Goal: Complete application form

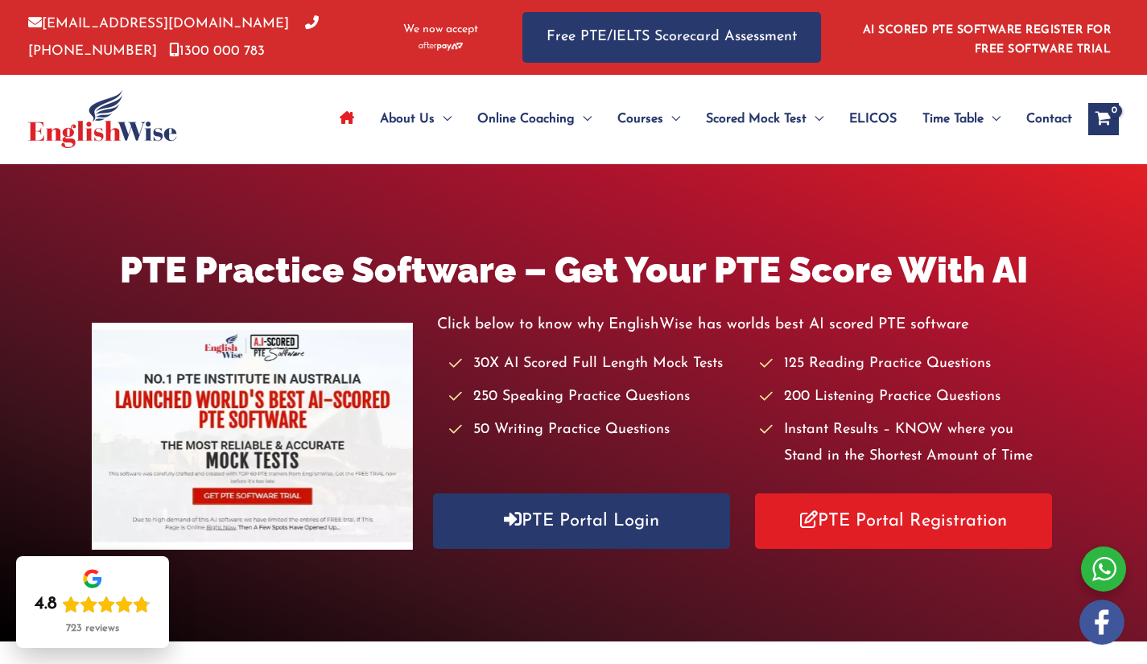
click at [283, 115] on div "About Us Menu Toggle Our Story Testimonials Online Coaching Menu Toggle Online …" at bounding box center [693, 119] width 851 height 89
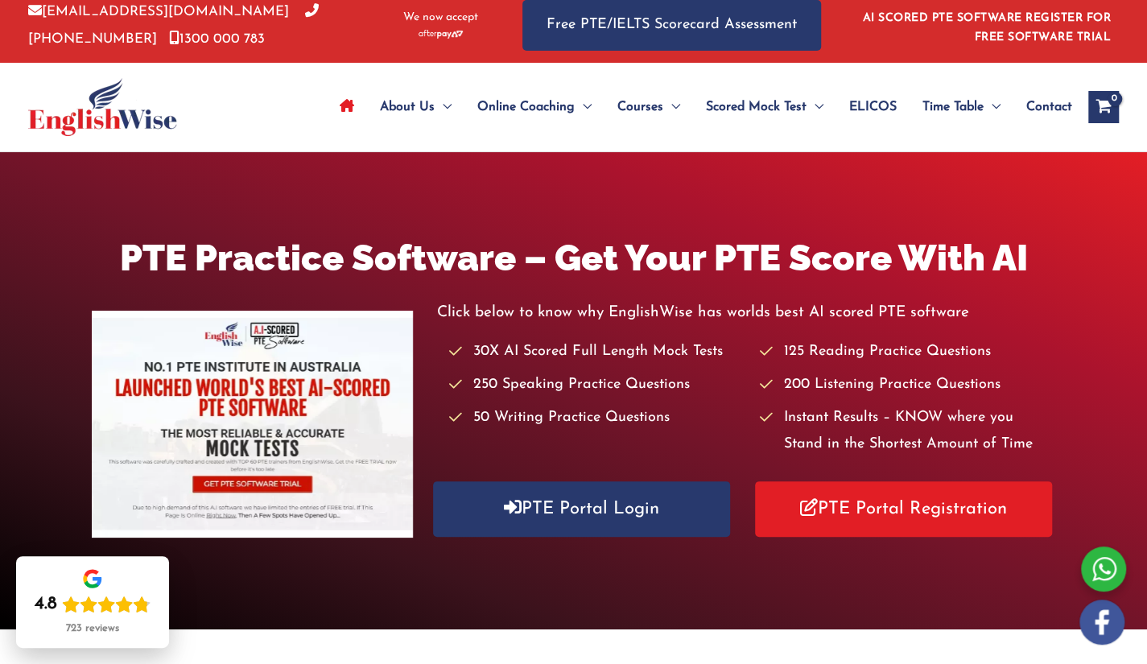
click at [283, 115] on div "About Us Menu Toggle Our Story Testimonials Online Coaching Menu Toggle Online …" at bounding box center [693, 107] width 851 height 89
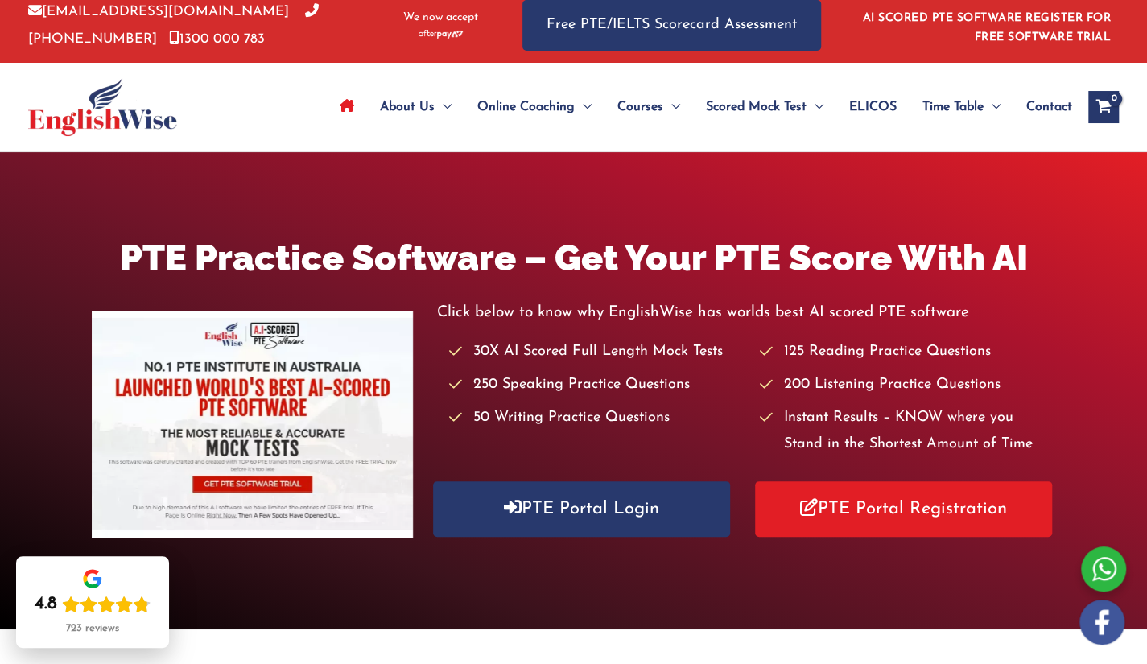
click at [283, 115] on div "About Us Menu Toggle Our Story Testimonials Online Coaching Menu Toggle Online …" at bounding box center [693, 107] width 851 height 89
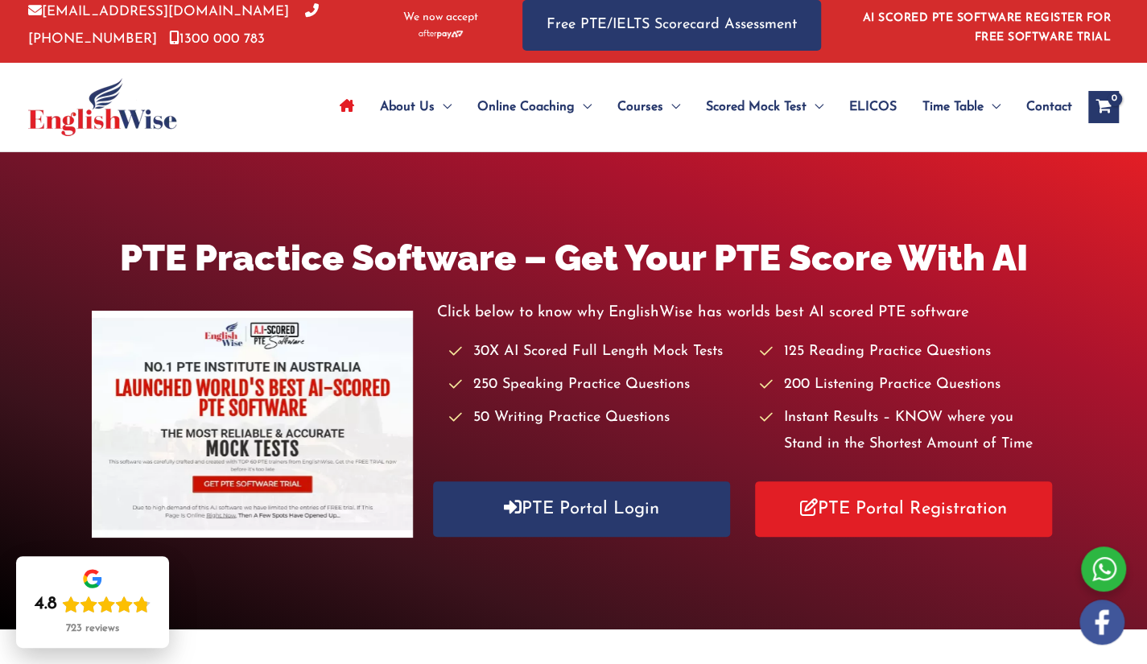
drag, startPoint x: 0, startPoint y: 0, endPoint x: 283, endPoint y: 115, distance: 305.9
click at [283, 115] on div "About Us Menu Toggle Our Story Testimonials Online Coaching Menu Toggle Online …" at bounding box center [693, 107] width 851 height 89
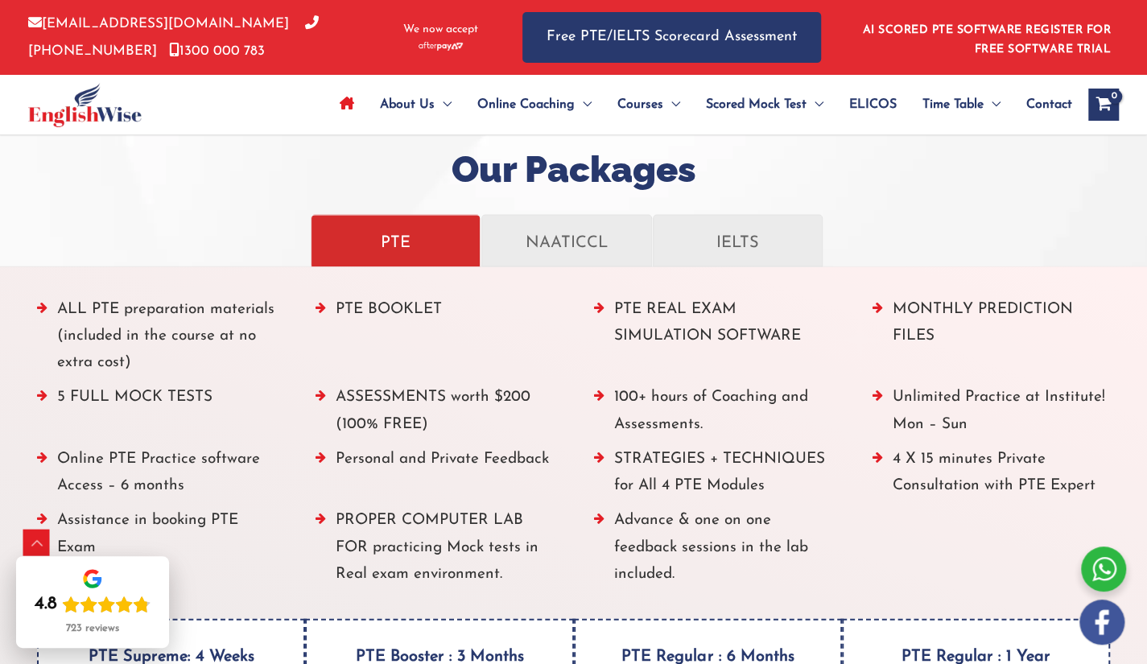
scroll to position [2337, 0]
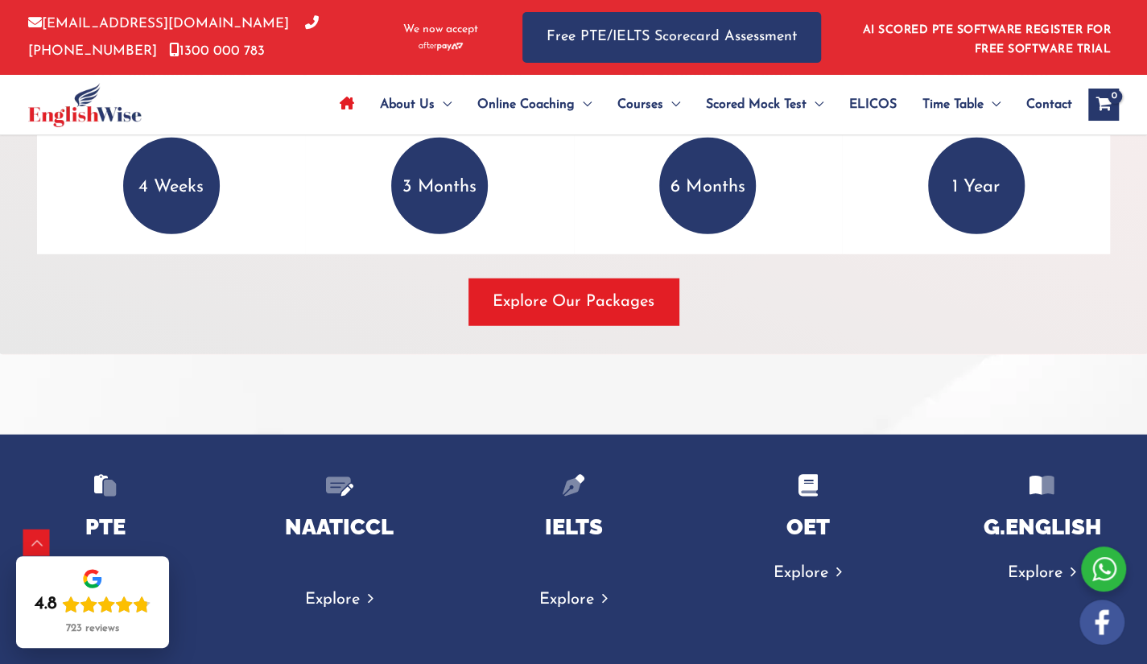
click at [802, 315] on div "Explore Our Packages" at bounding box center [573, 302] width 1073 height 47
click at [811, 324] on div "ALL PTE preparation materials (included in the course at no extra cost) PTE BOO…" at bounding box center [573, 20] width 1149 height 670
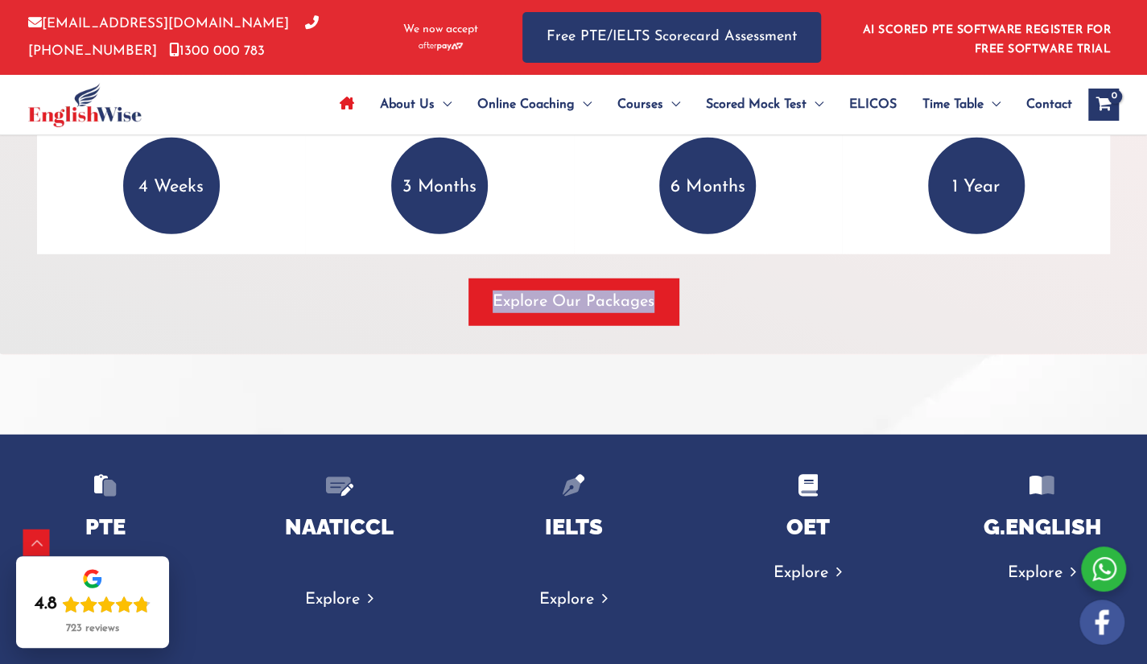
click at [811, 324] on div "ALL PTE preparation materials (included in the course at no extra cost) PTE BOO…" at bounding box center [573, 20] width 1149 height 670
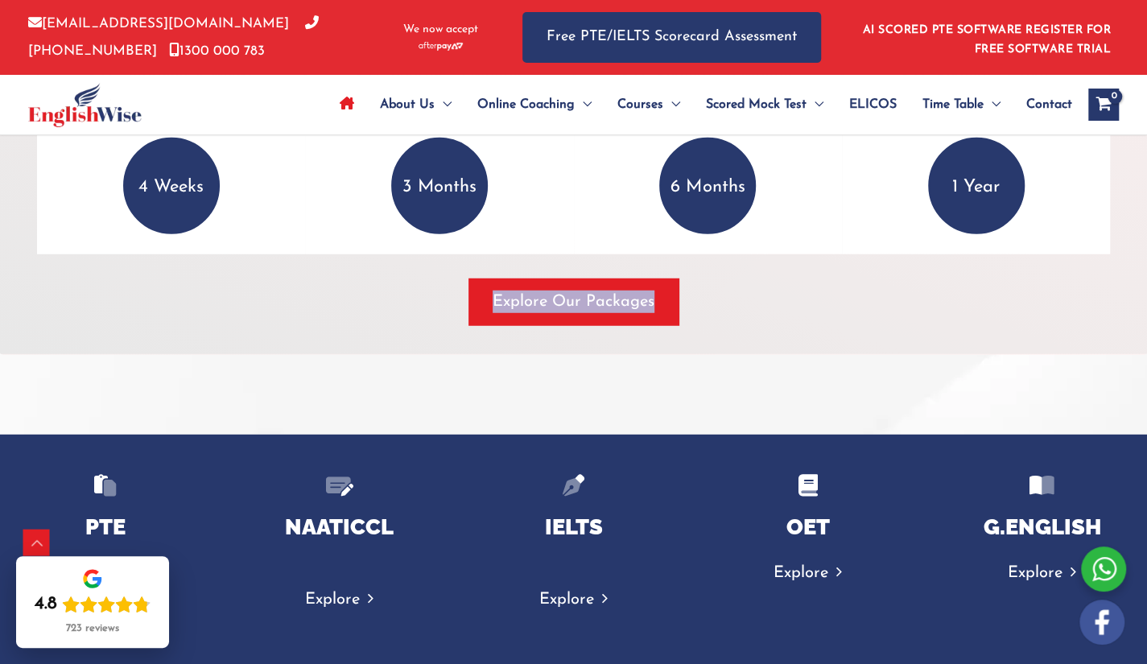
click at [803, 313] on div "Explore Our Packages" at bounding box center [573, 302] width 1073 height 47
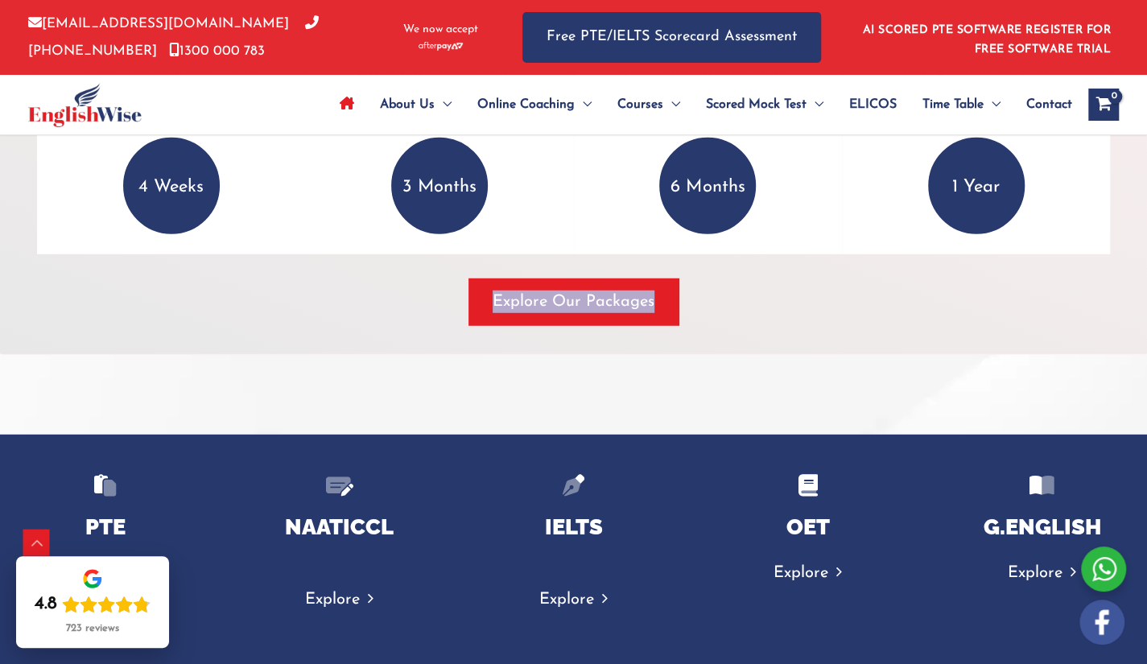
click at [803, 313] on div "Explore Our Packages" at bounding box center [573, 302] width 1073 height 47
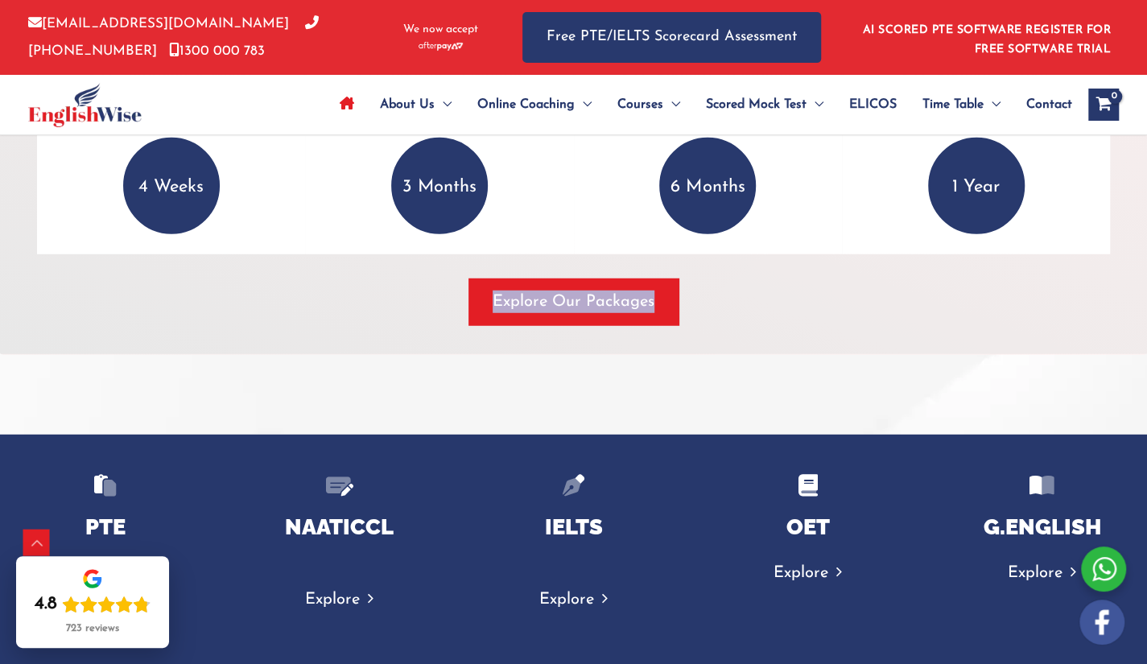
click at [803, 313] on div "Explore Our Packages" at bounding box center [573, 302] width 1073 height 47
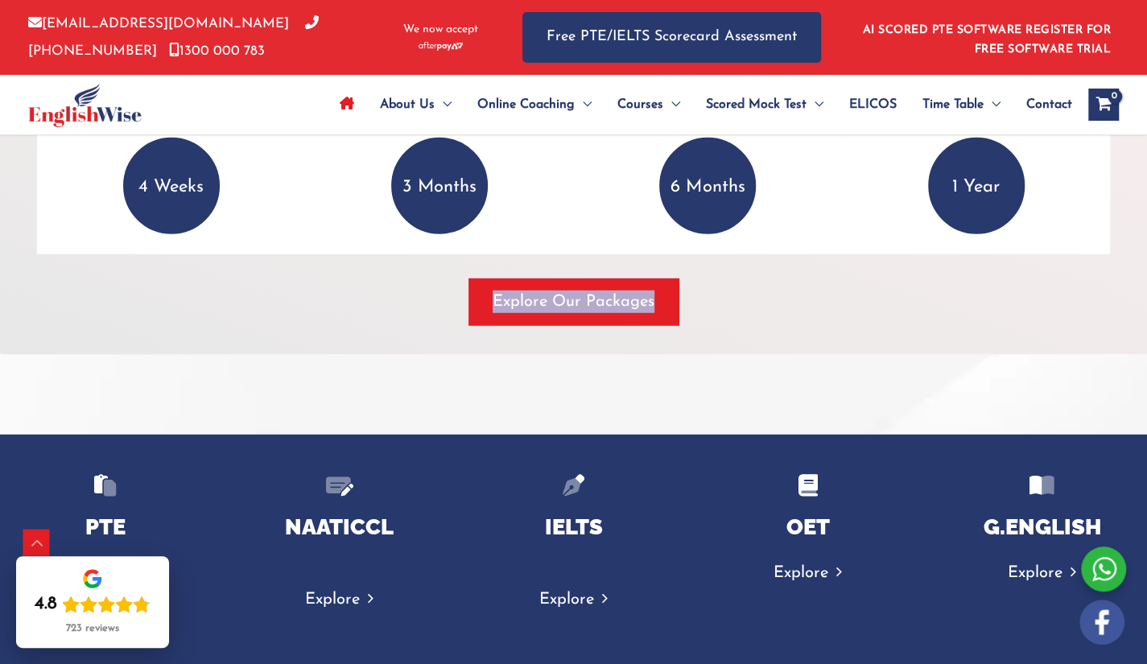
click at [803, 313] on div "Explore Our Packages" at bounding box center [573, 302] width 1073 height 47
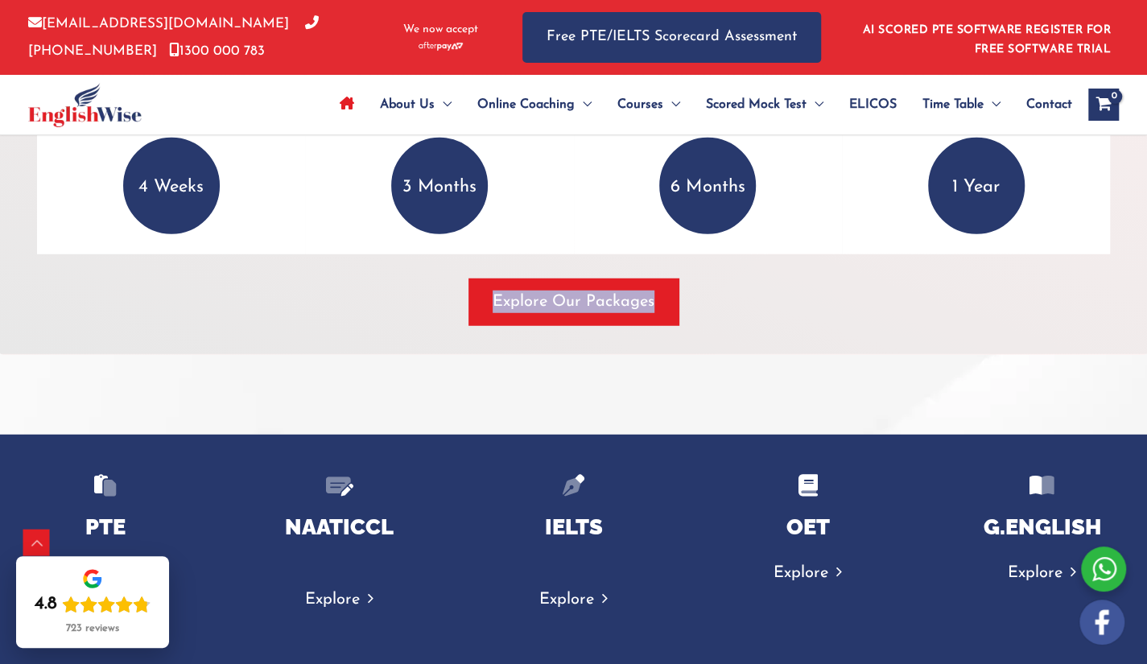
click at [803, 313] on div "Explore Our Packages" at bounding box center [573, 302] width 1073 height 47
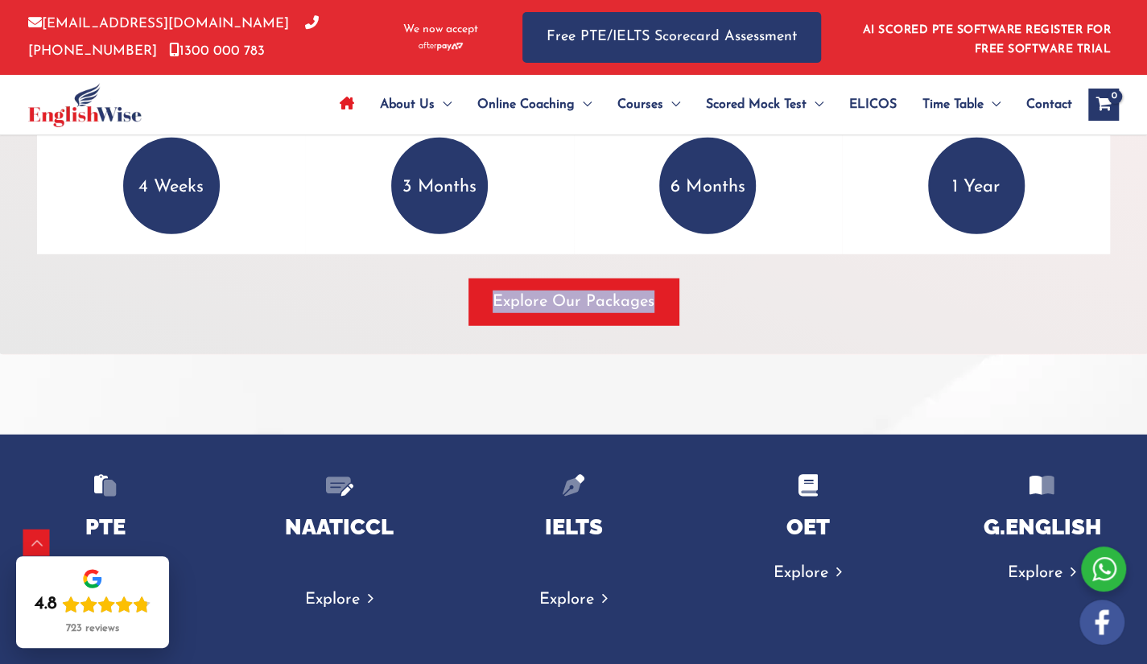
click at [803, 313] on div "Explore Our Packages" at bounding box center [573, 302] width 1073 height 47
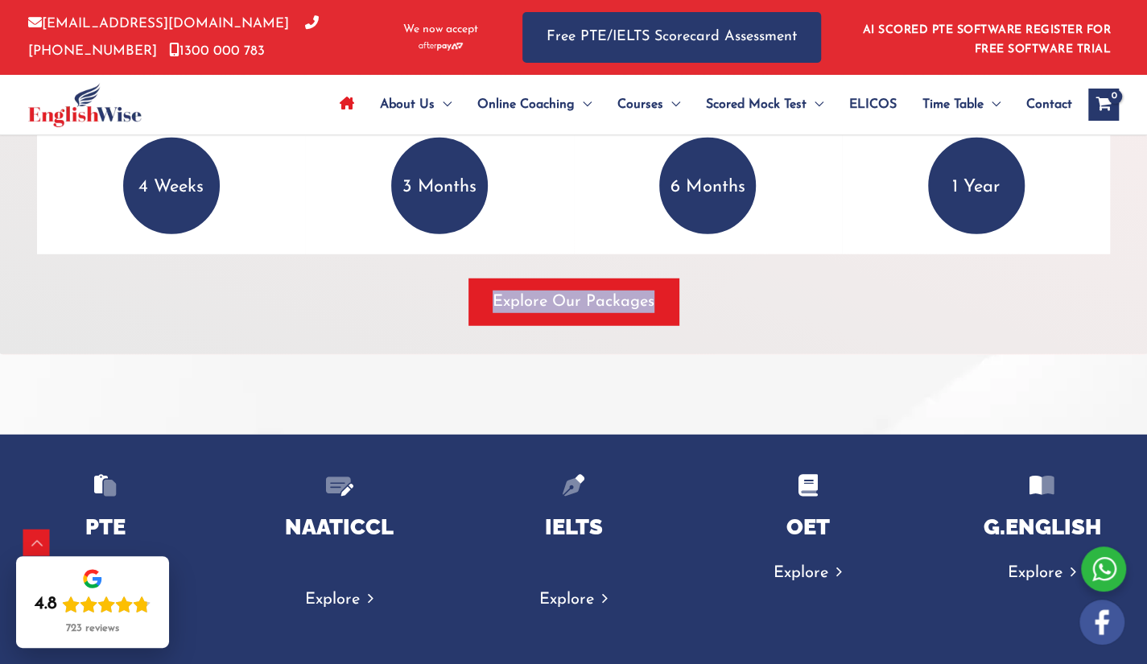
click at [802, 315] on div "Explore Our Packages" at bounding box center [573, 302] width 1073 height 47
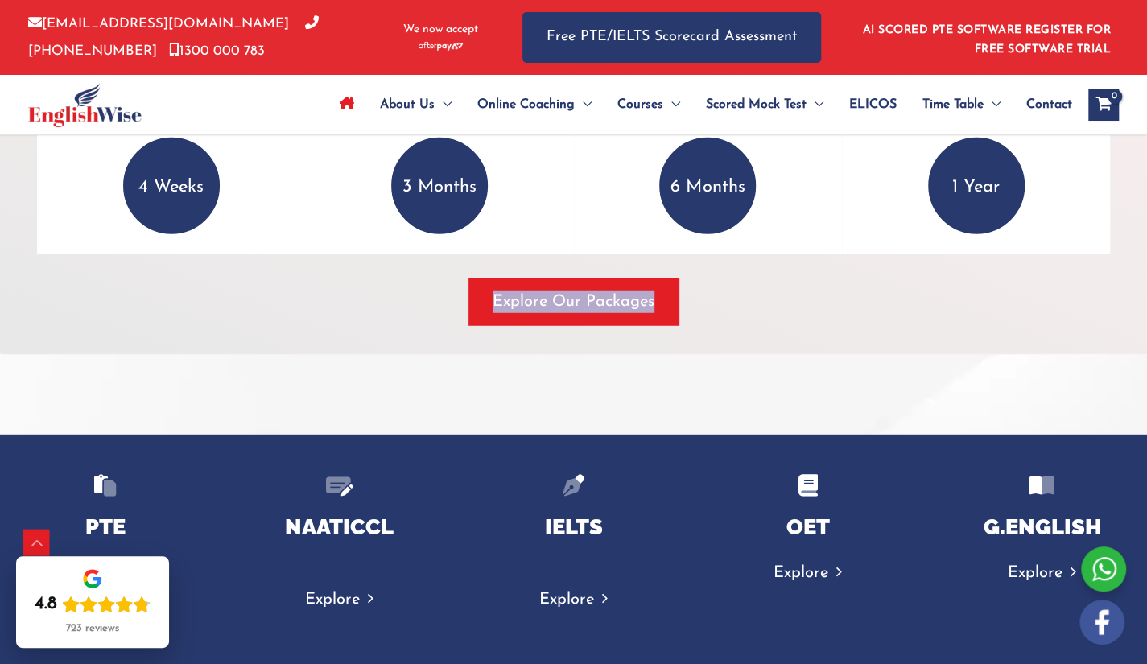
click at [802, 315] on div "Explore Our Packages" at bounding box center [573, 302] width 1073 height 47
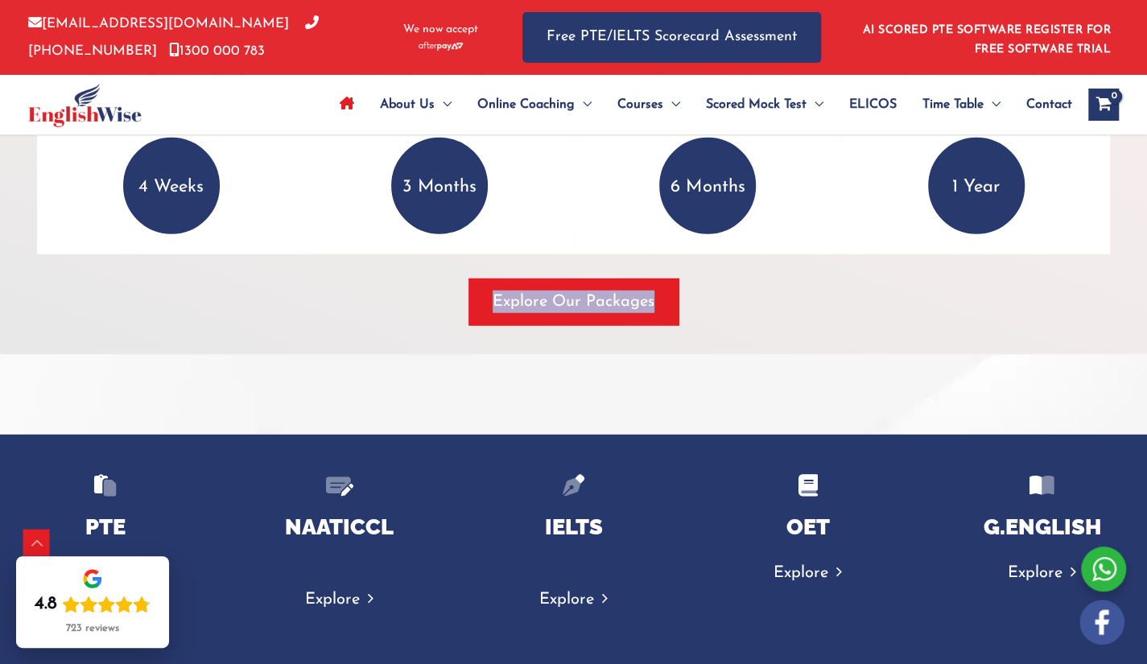
click at [802, 315] on div "Explore Our Packages" at bounding box center [573, 302] width 1073 height 47
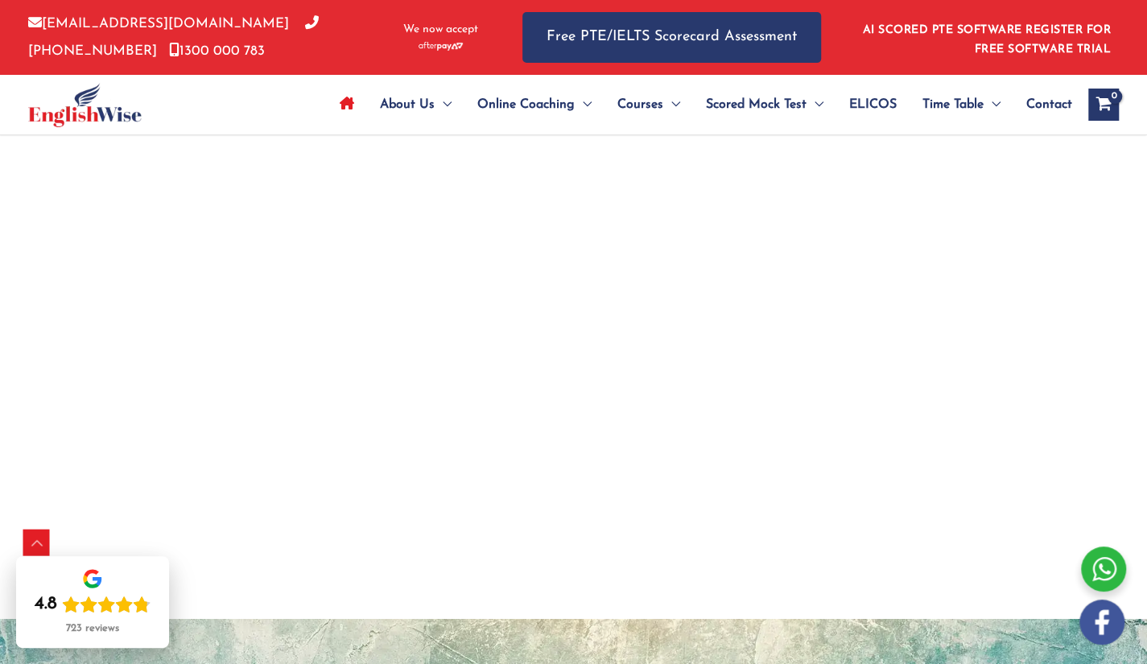
scroll to position [3500, 0]
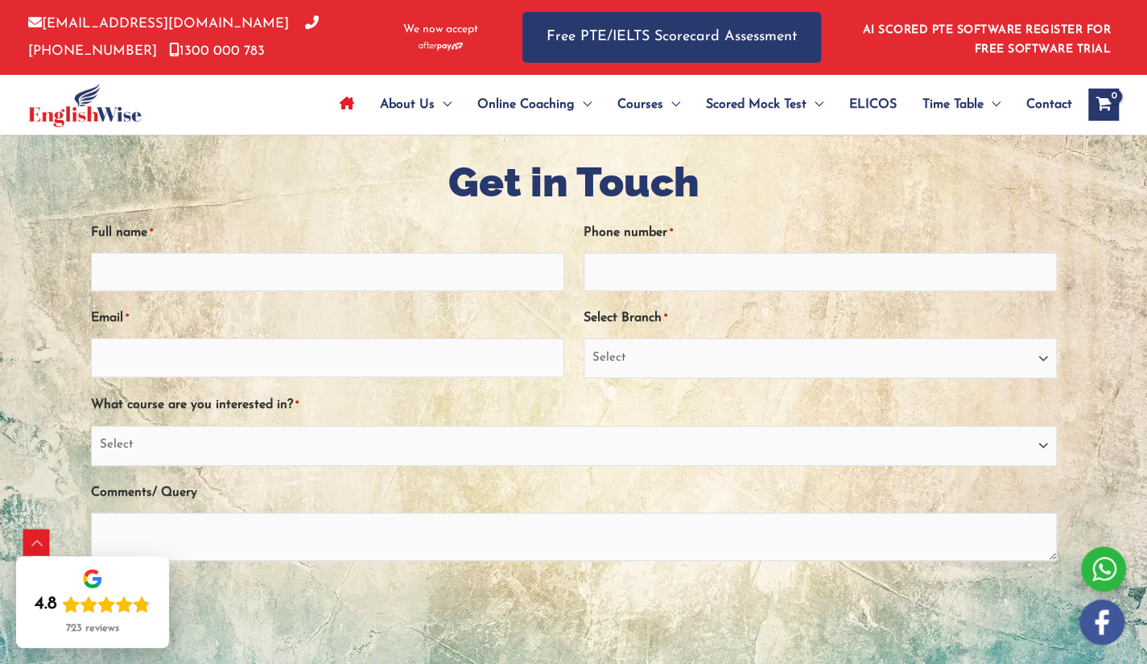
drag, startPoint x: 696, startPoint y: 210, endPoint x: 1159, endPoint y: 371, distance: 490.1
click at [703, 210] on div "Full name * Phone number * Email * Select Branch * Select [GEOGRAPHIC_DATA] [GE…" at bounding box center [574, 426] width 966 height 441
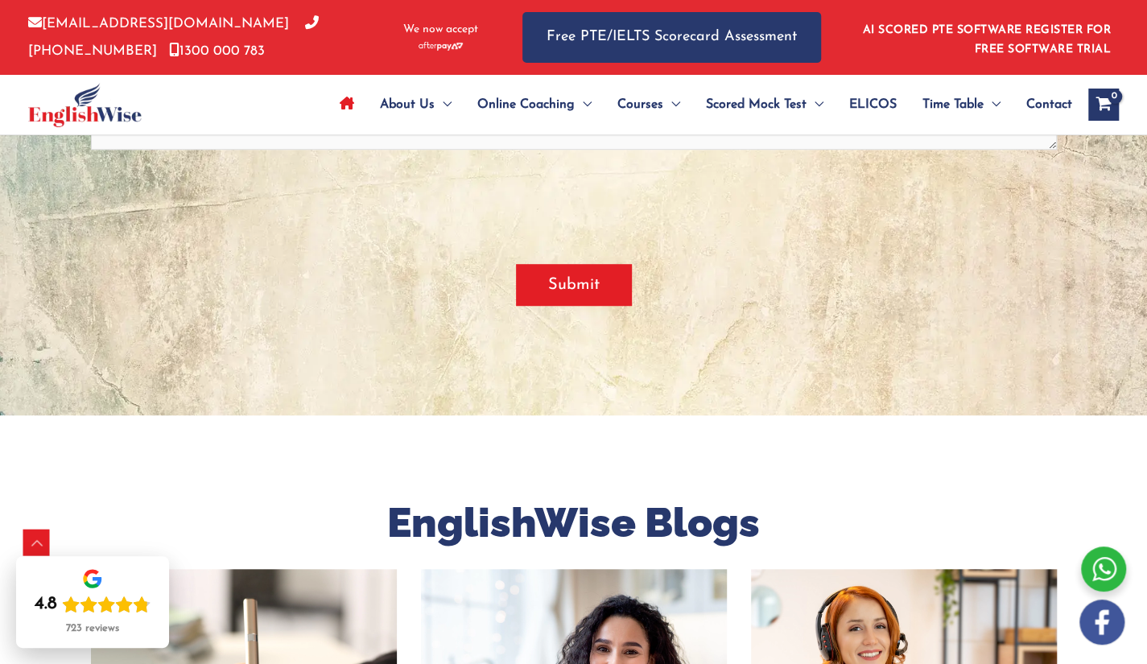
scroll to position [3950, 0]
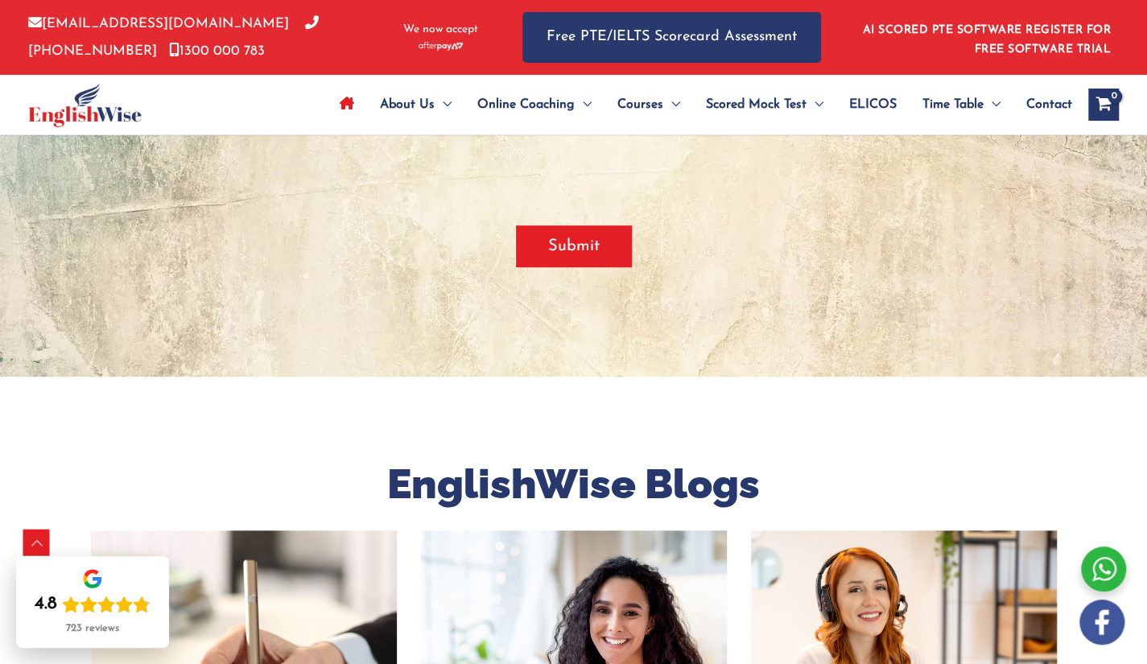
click at [858, 279] on div "Submit" at bounding box center [574, 246] width 966 height 100
click at [859, 279] on div "Submit" at bounding box center [574, 246] width 966 height 100
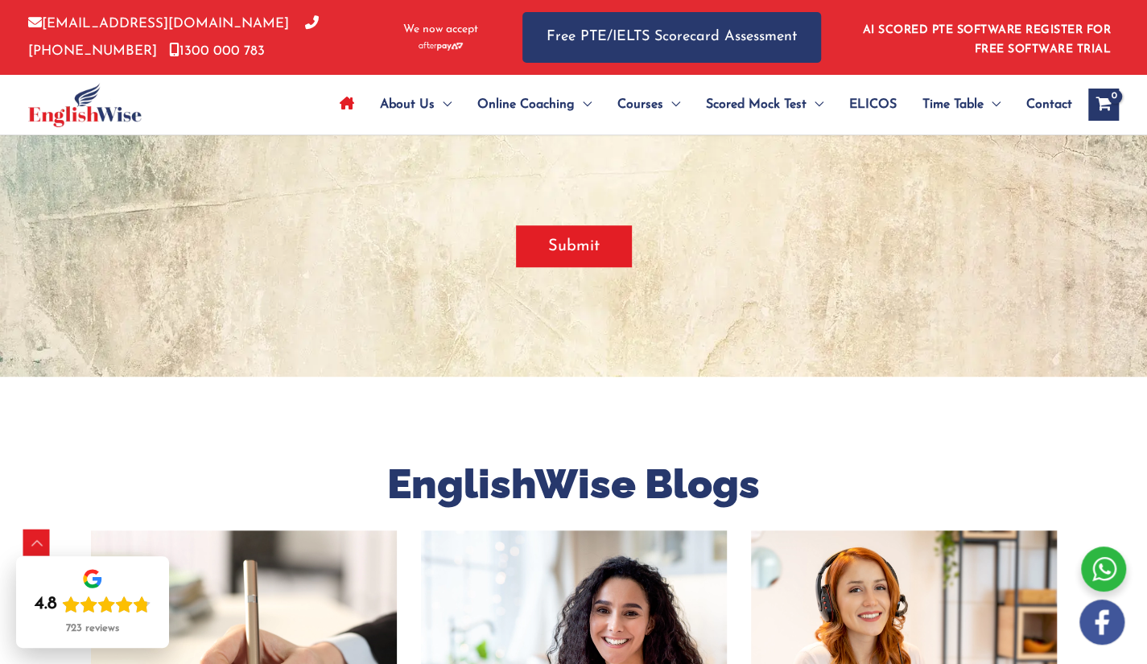
click at [841, 280] on div "Submit" at bounding box center [574, 246] width 966 height 100
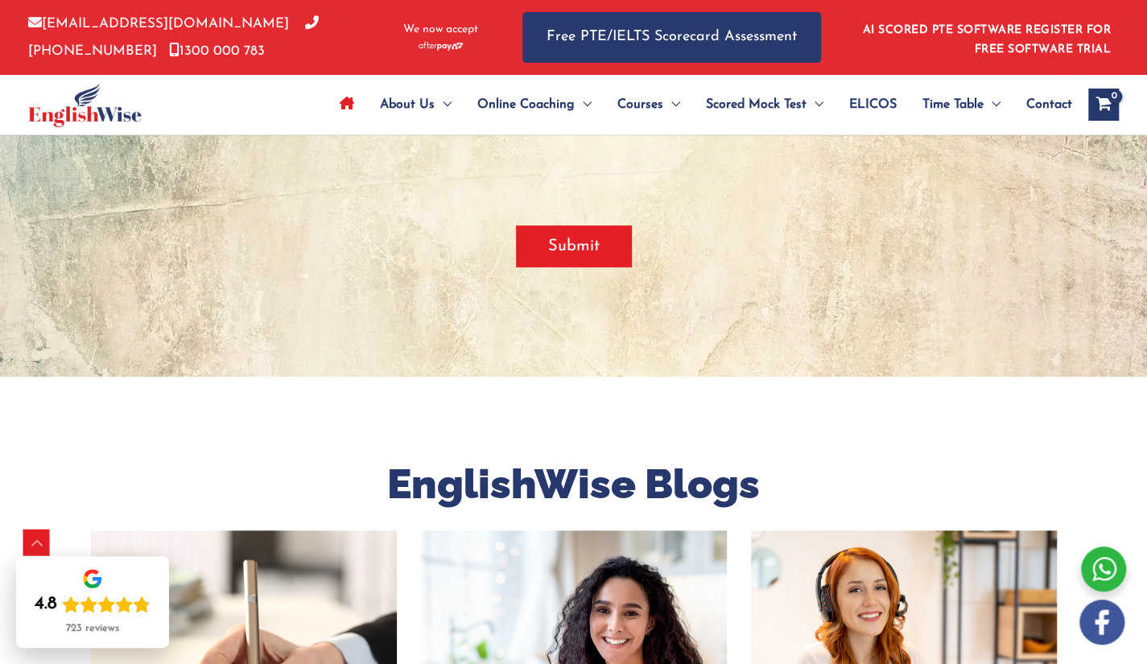
click at [841, 280] on div "Submit" at bounding box center [574, 246] width 966 height 100
click at [765, 303] on div at bounding box center [573, 2] width 1147 height 750
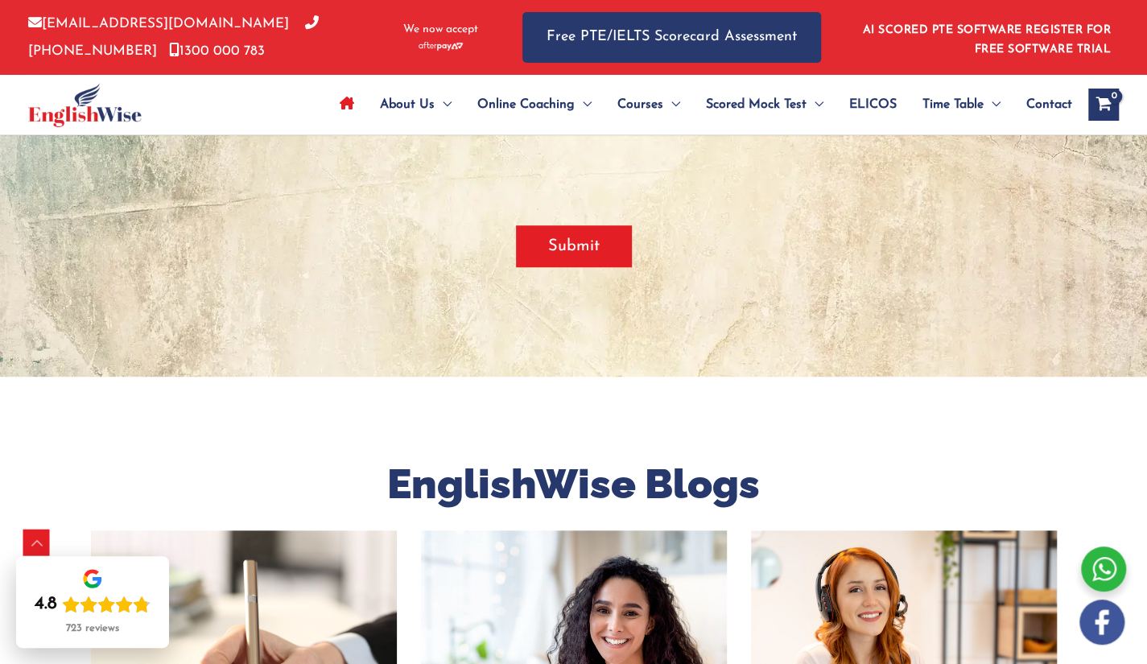
click at [765, 303] on div at bounding box center [573, 2] width 1147 height 750
